Goal: Complete application form

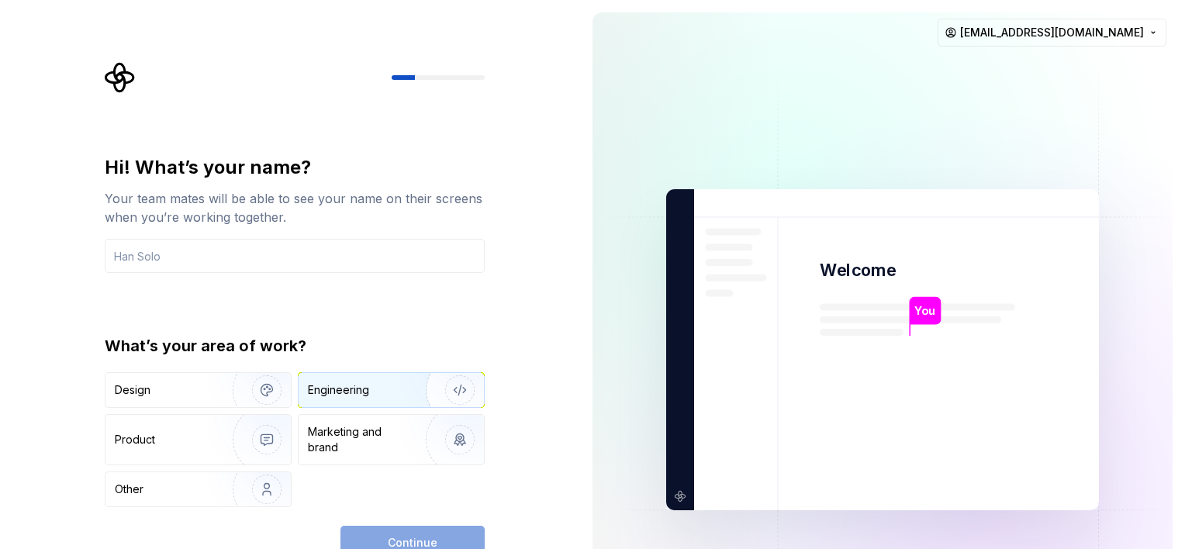
click at [358, 392] on div "Engineering" at bounding box center [338, 390] width 61 height 16
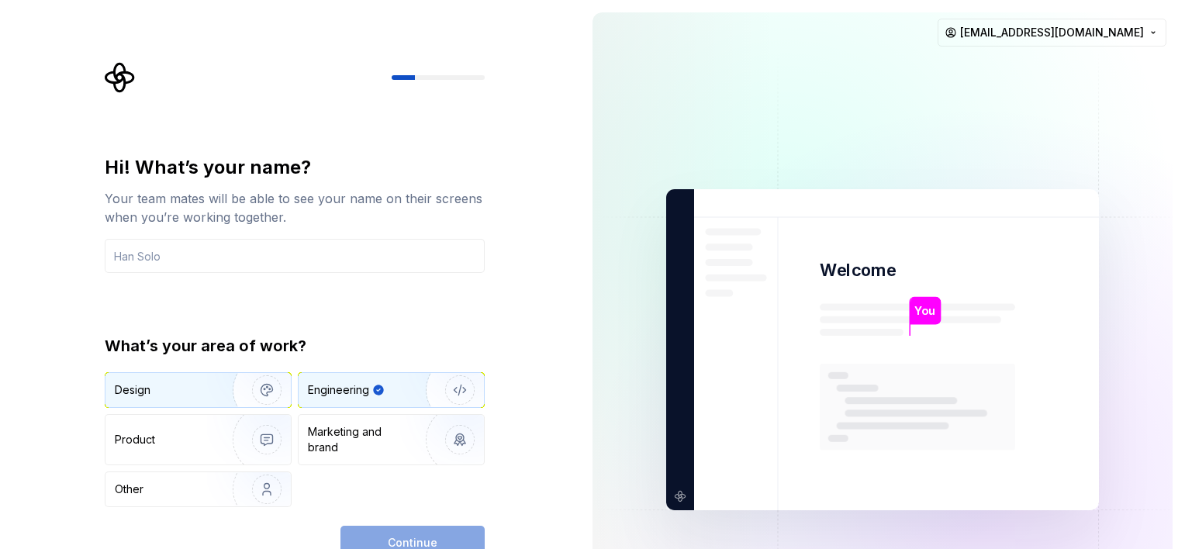
click at [144, 392] on div "Design" at bounding box center [133, 390] width 36 height 16
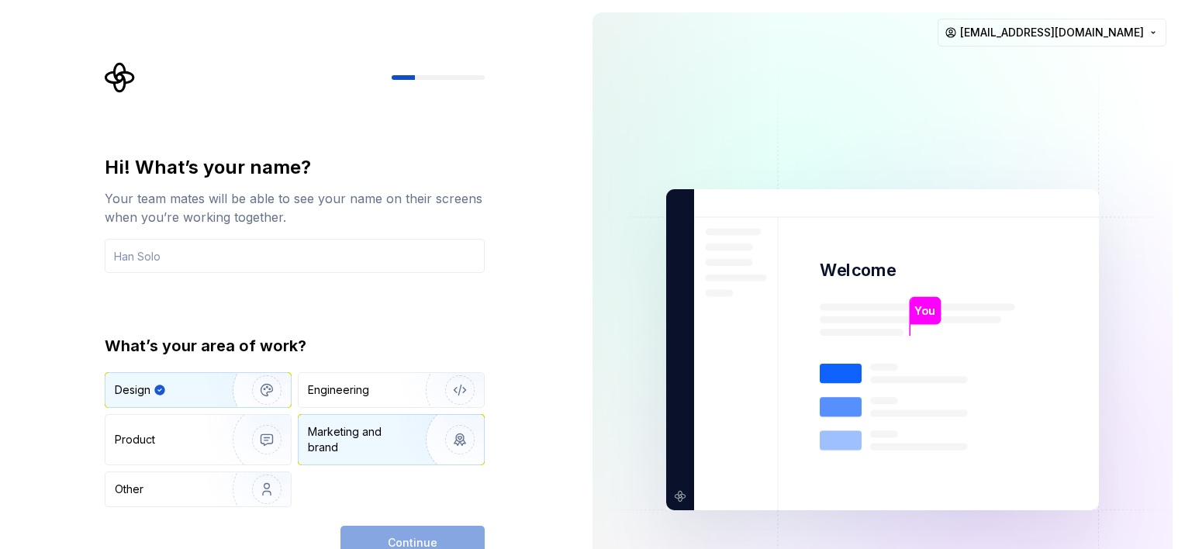
click at [318, 444] on div "Marketing and brand" at bounding box center [360, 439] width 105 height 31
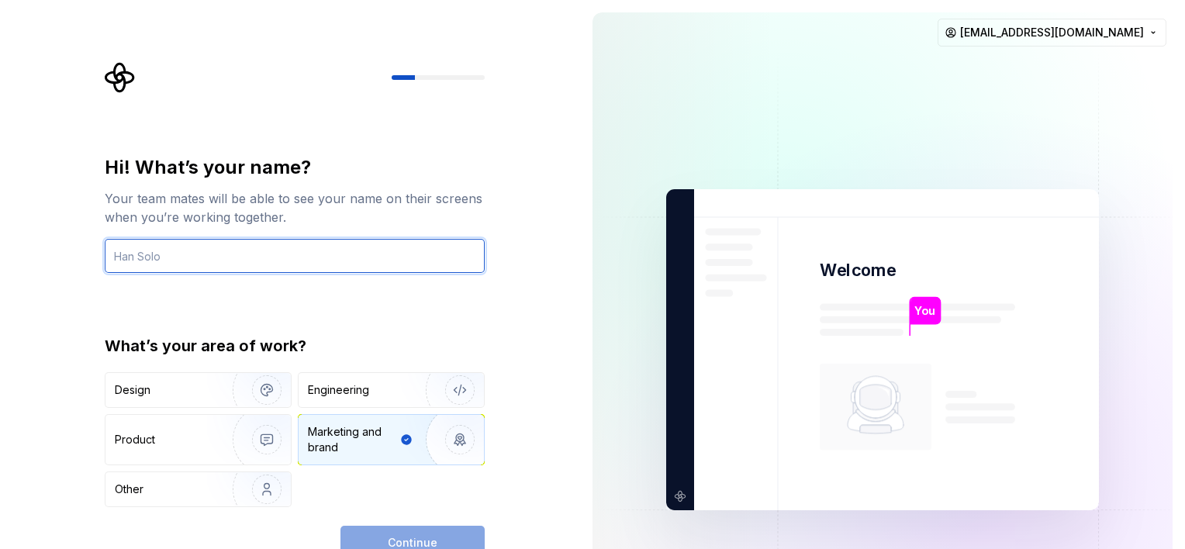
click at [196, 249] on input "text" at bounding box center [295, 256] width 380 height 34
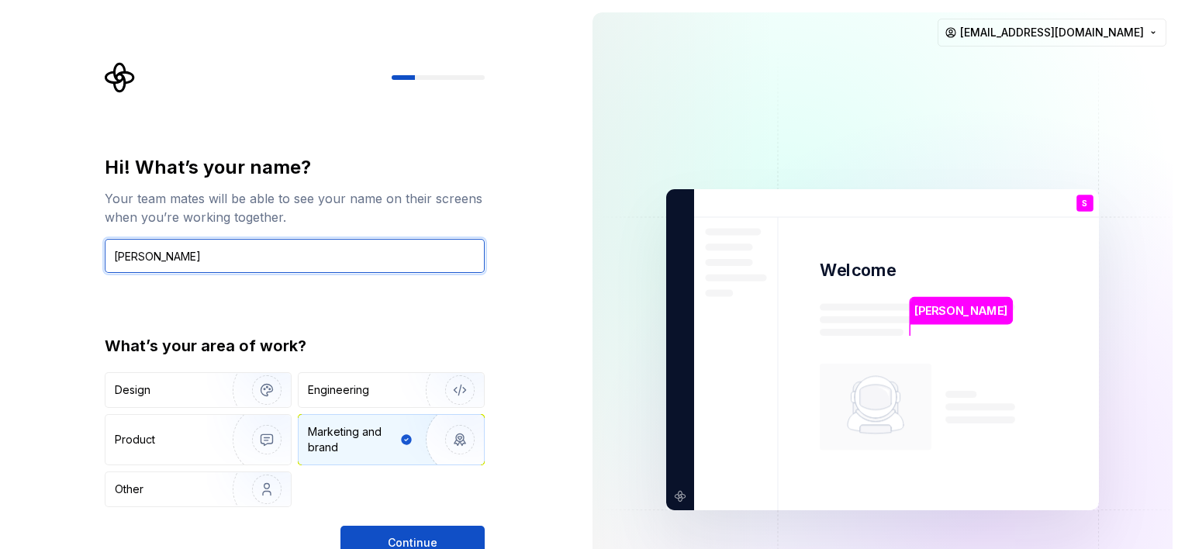
type input "[PERSON_NAME]"
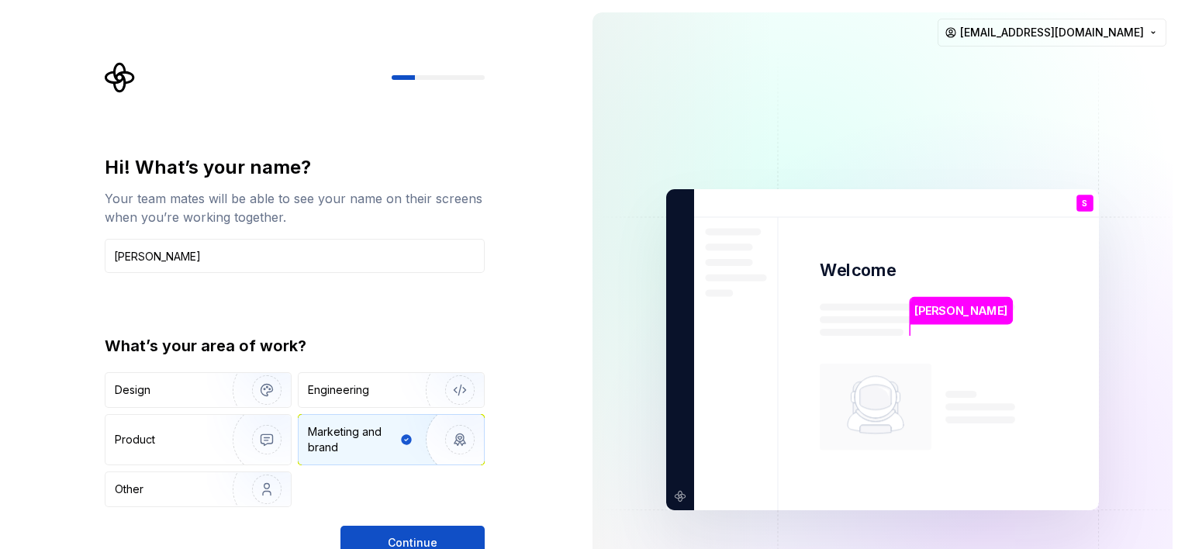
click at [239, 222] on div "Your team mates will be able to see your name on their screens when you’re work…" at bounding box center [295, 207] width 380 height 37
click at [405, 540] on span "Continue" at bounding box center [413, 543] width 50 height 16
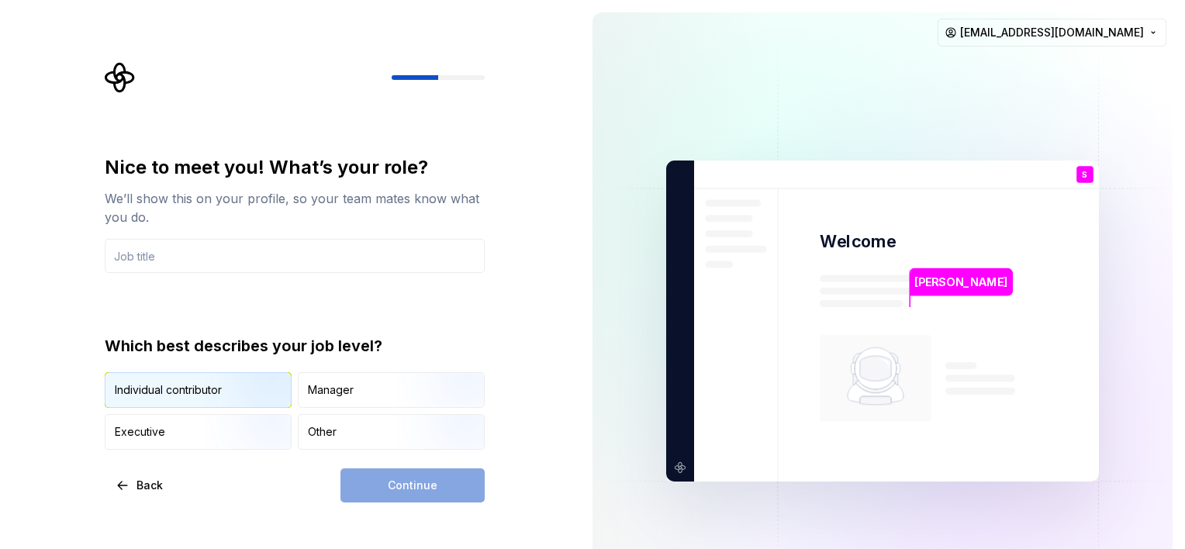
click at [267, 400] on img "button" at bounding box center [253, 410] width 99 height 104
click at [419, 490] on div "Continue" at bounding box center [412, 485] width 144 height 34
click at [231, 266] on input "text" at bounding box center [295, 256] width 380 height 34
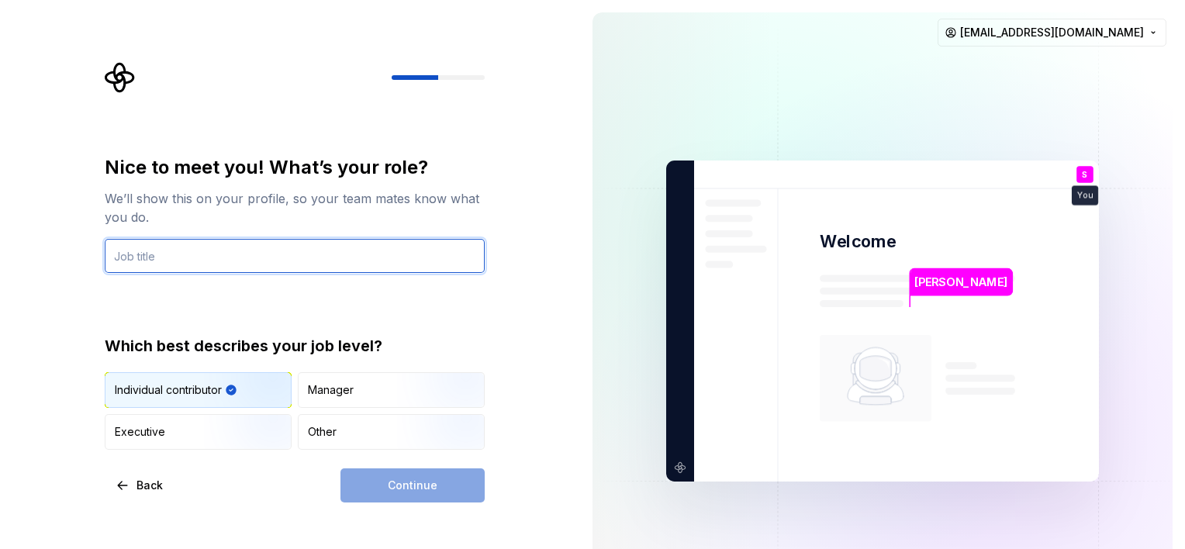
type input "A"
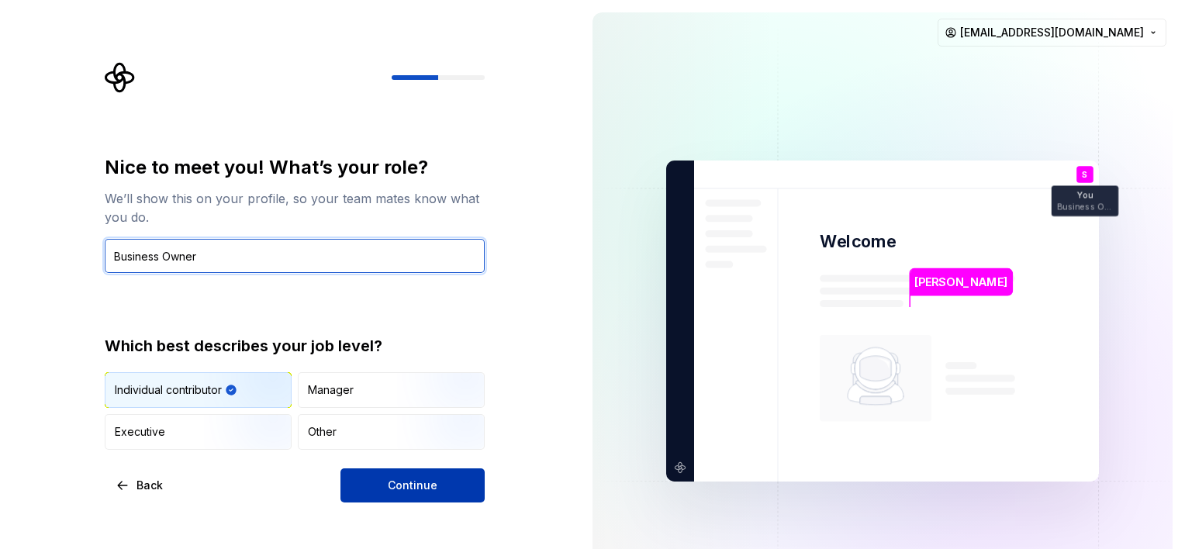
type input "Business Owner"
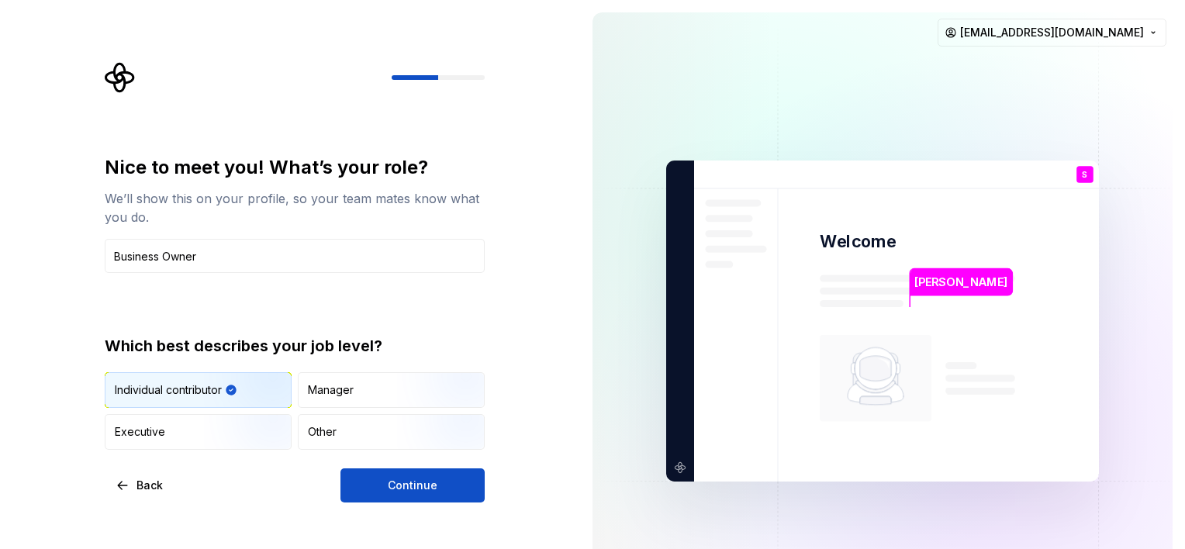
drag, startPoint x: 395, startPoint y: 492, endPoint x: 394, endPoint y: 484, distance: 7.8
click at [395, 490] on span "Continue" at bounding box center [413, 486] width 50 height 16
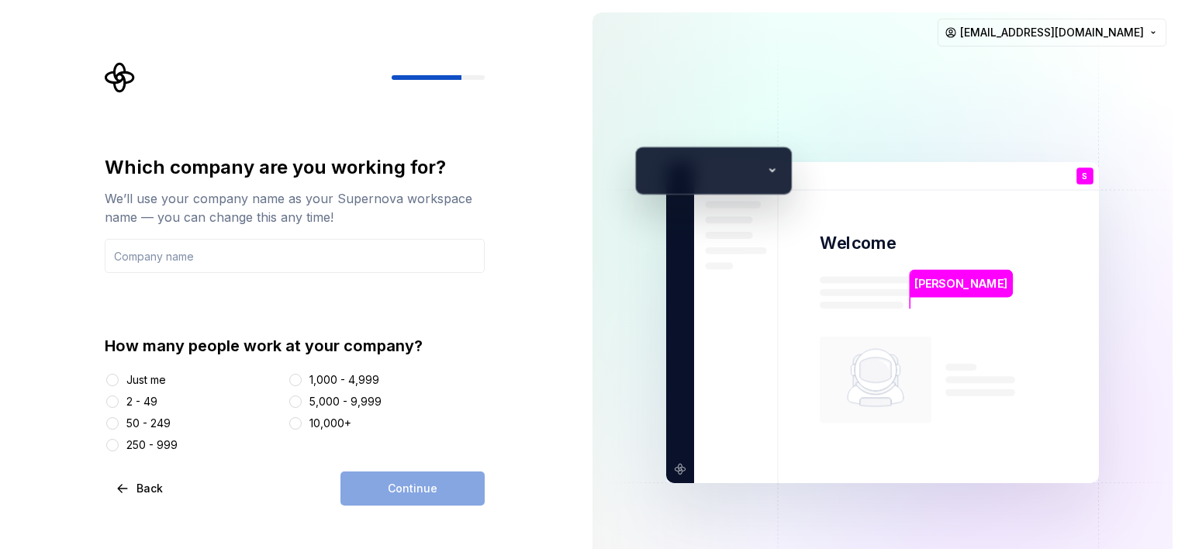
click at [154, 400] on div "2 - 49" at bounding box center [141, 402] width 31 height 16
click at [119, 400] on button "2 - 49" at bounding box center [112, 402] width 12 height 12
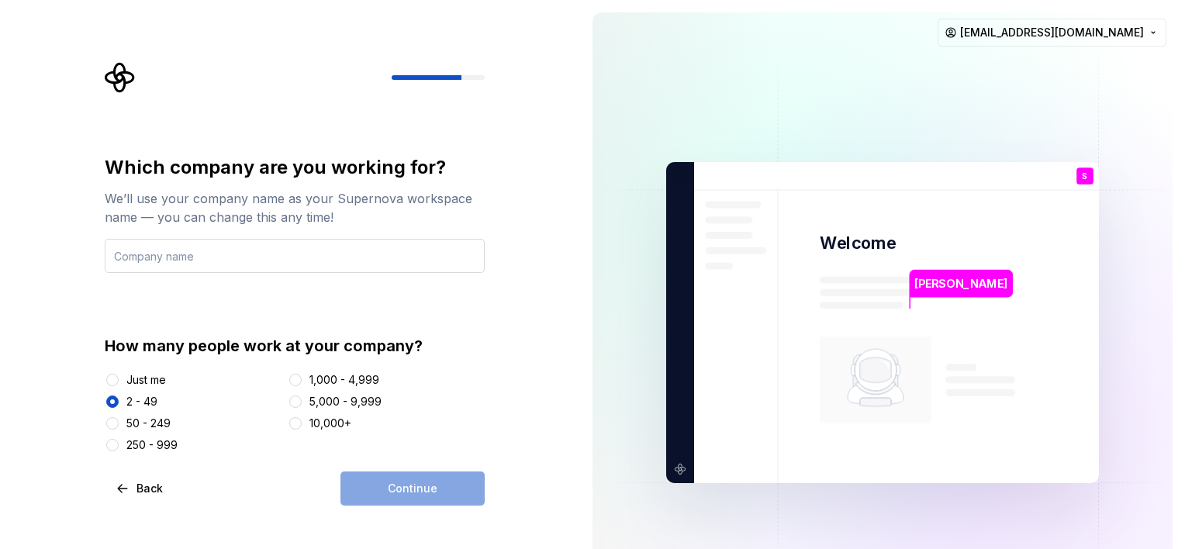
click at [218, 257] on input "text" at bounding box center [295, 256] width 380 height 34
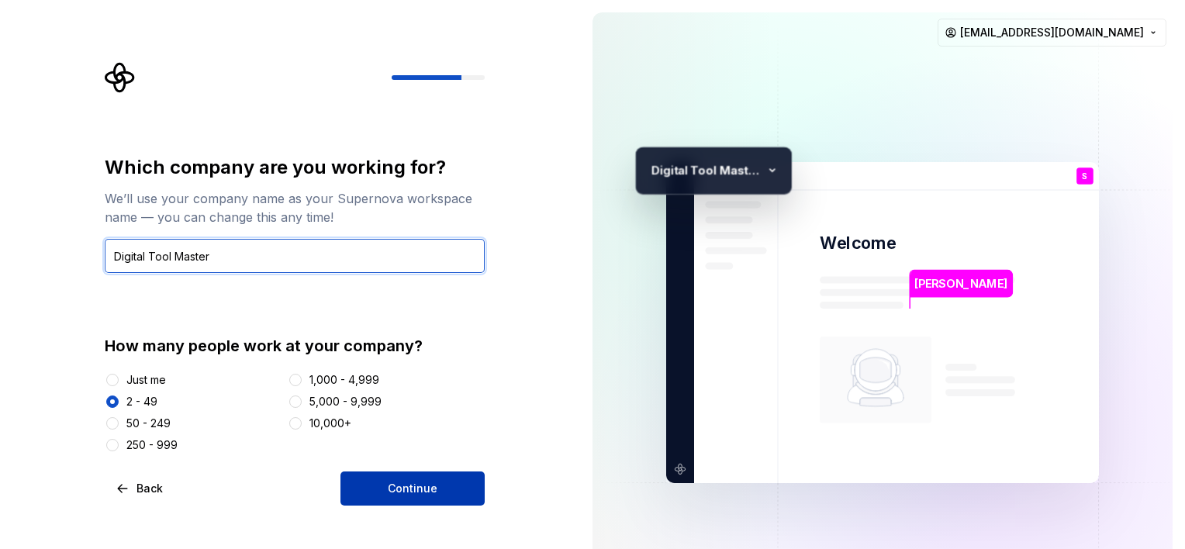
type input "Digital Tool Master"
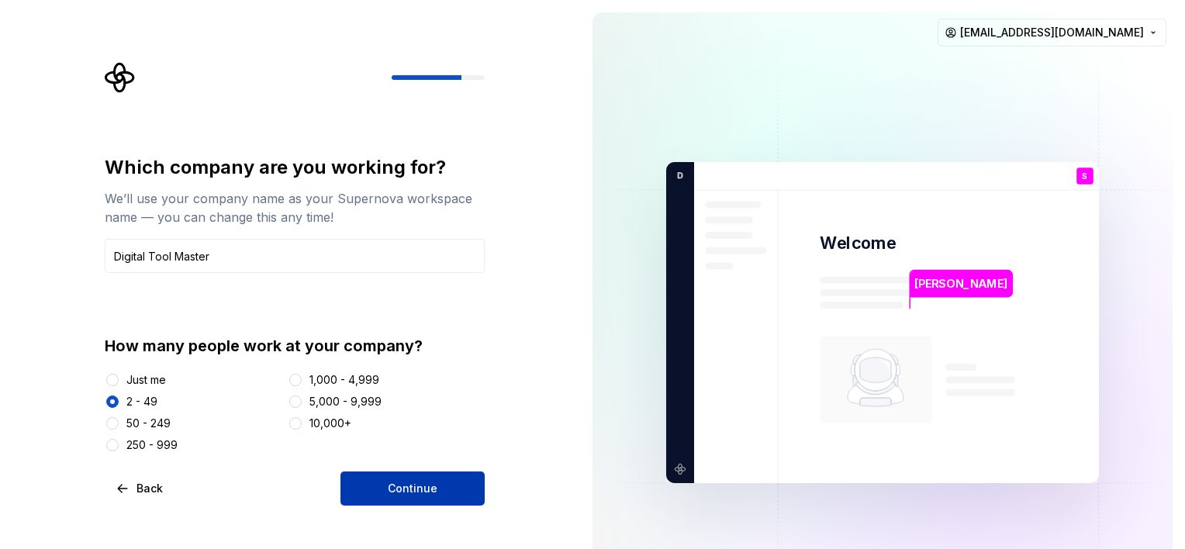
click at [410, 490] on span "Continue" at bounding box center [413, 489] width 50 height 16
